Goal: Go to known website: Access a specific website the user already knows

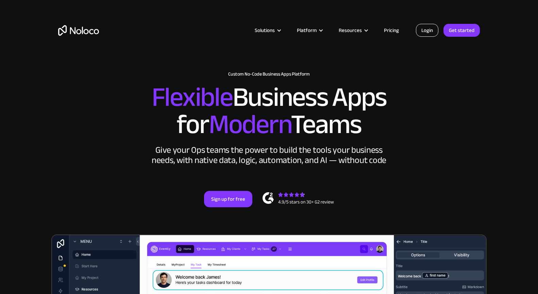
click at [434, 35] on link "Login" at bounding box center [427, 30] width 22 height 13
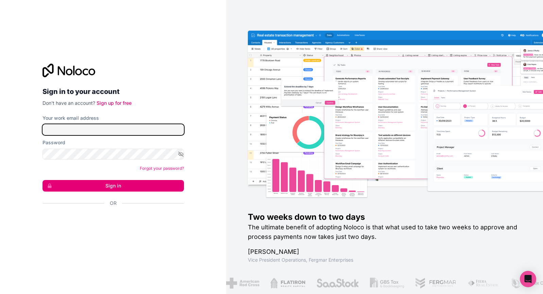
type input "[PERSON_NAME][EMAIL_ADDRESS][DOMAIN_NAME]"
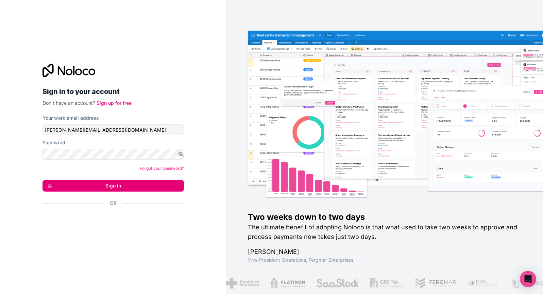
click at [87, 183] on button "Sign in" at bounding box center [114, 186] width 142 height 12
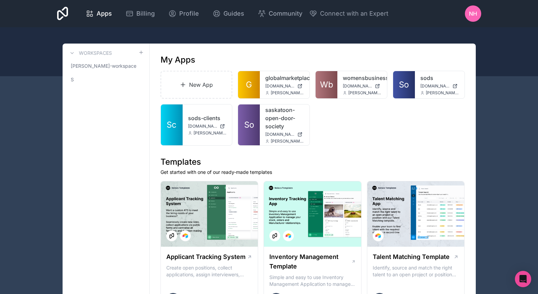
click at [398, 84] on link "So" at bounding box center [404, 84] width 22 height 27
